Goal: Ask a question: Seek information or help from site administrators or community

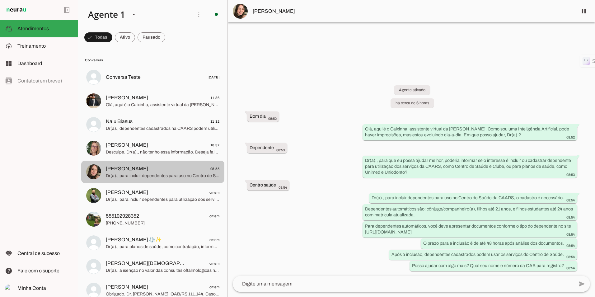
click at [130, 177] on span "Dr(a)., para incluir dependentes para uso no Centro de Saúde da CAARS, o cadast…" at bounding box center [163, 176] width 114 height 6
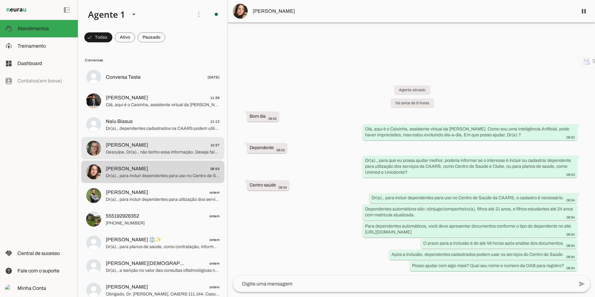
click at [144, 152] on span "Desculpe, Dr(a)., não tenho essa informação. Deseja falar com um atendente? Pod…" at bounding box center [163, 152] width 114 height 6
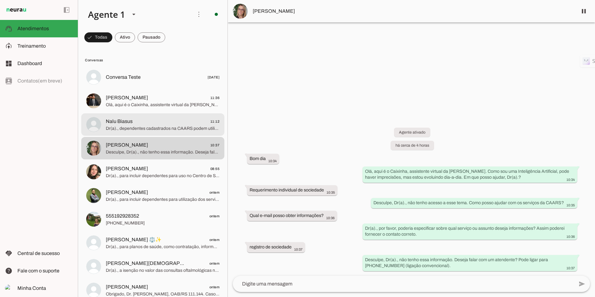
click at [132, 127] on span "Dr(a)., dependentes cadastrados na CAARS podem utilizar os serviços do Centro d…" at bounding box center [163, 128] width 114 height 6
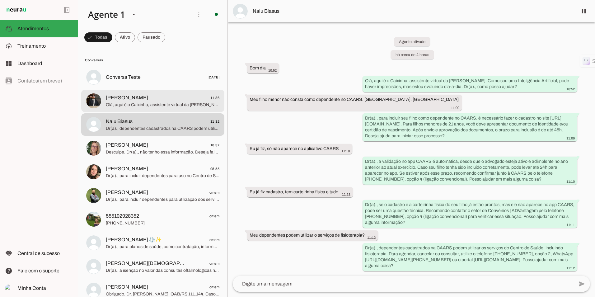
click at [150, 100] on span "[PERSON_NAME] 11:36" at bounding box center [163, 98] width 114 height 8
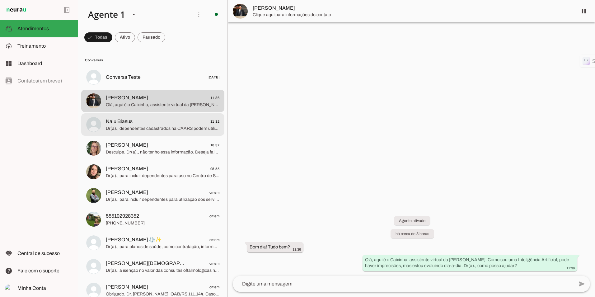
click at [145, 117] on div at bounding box center [163, 124] width 114 height 15
